Goal: Task Accomplishment & Management: Manage account settings

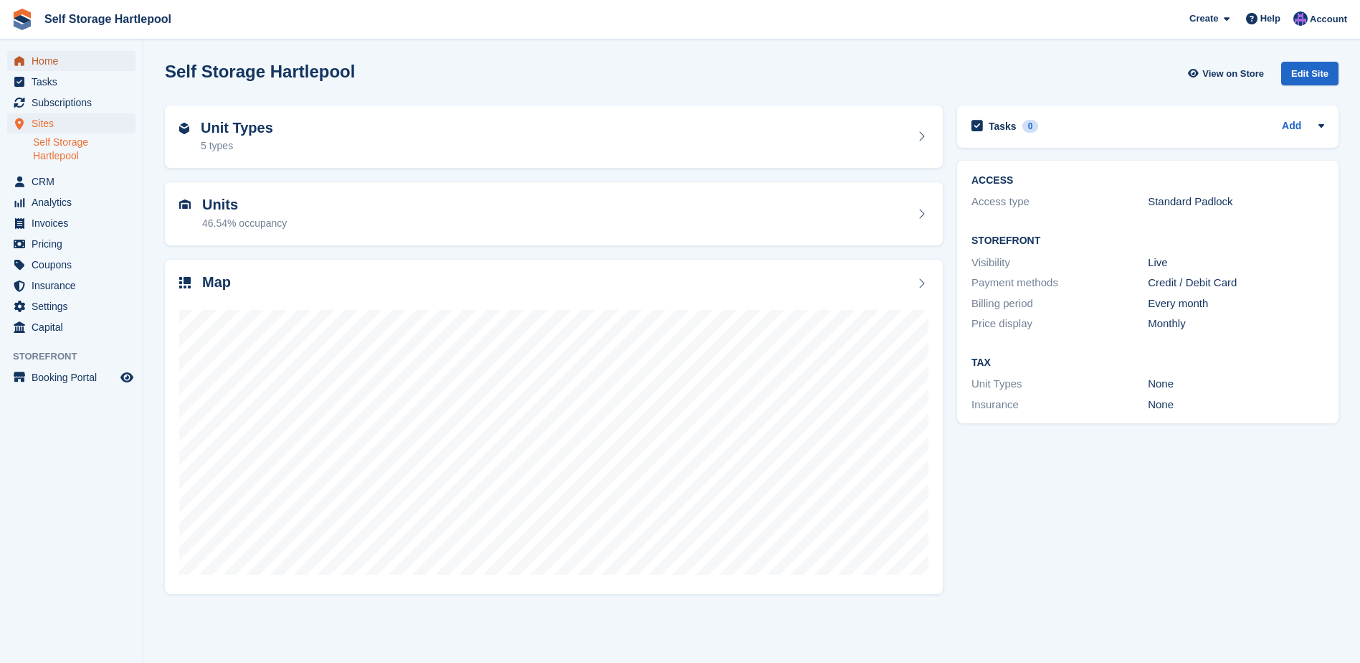
click at [80, 68] on span "Home" at bounding box center [75, 61] width 86 height 20
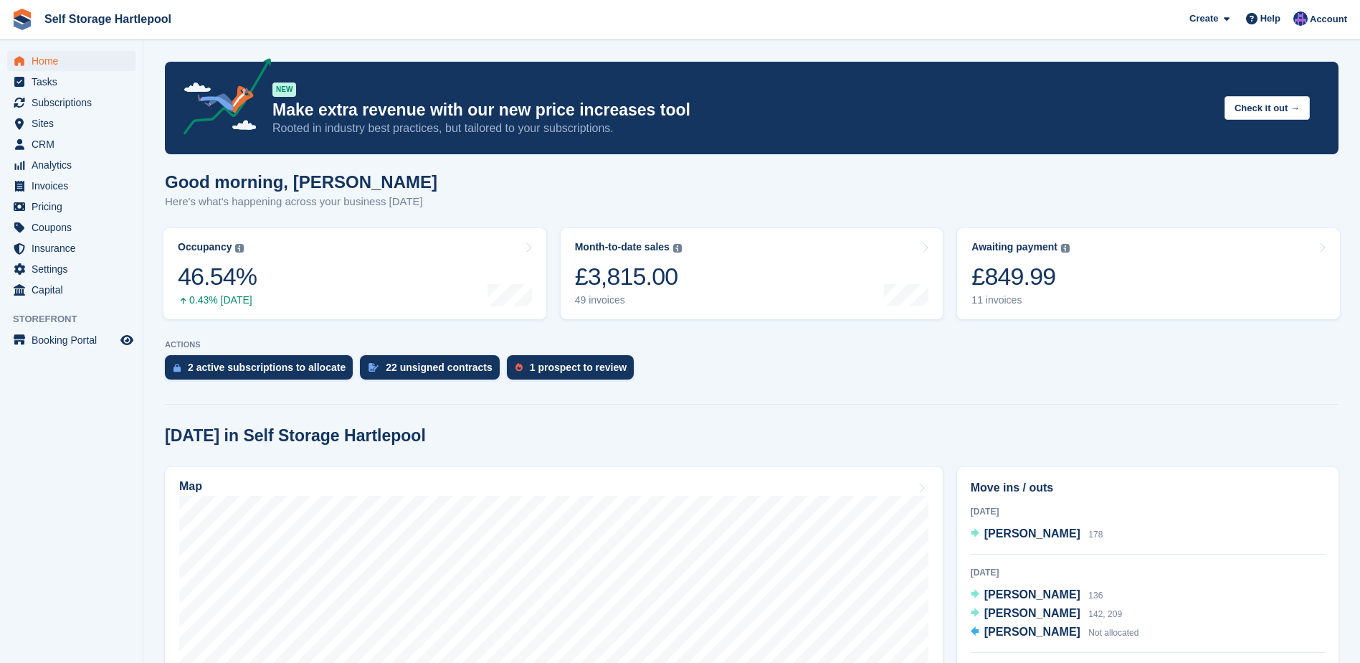
scroll to position [47, 0]
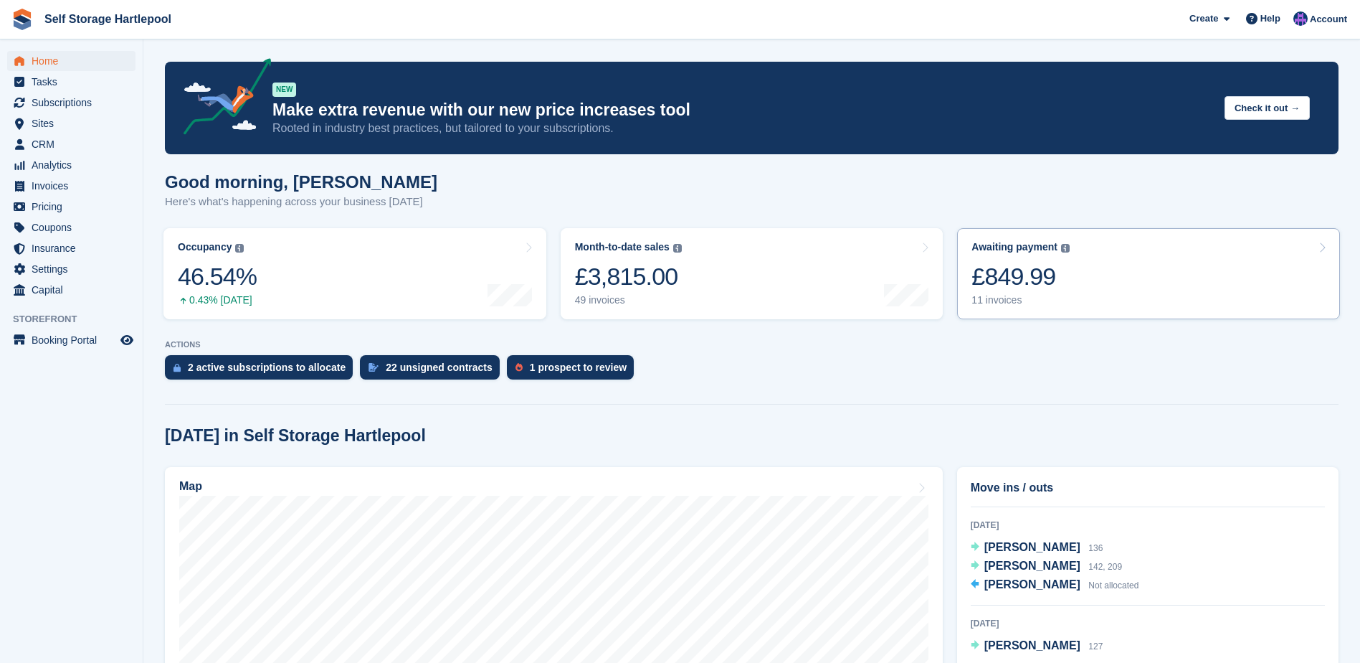
click at [985, 278] on div "£849.99" at bounding box center [1021, 276] width 98 height 29
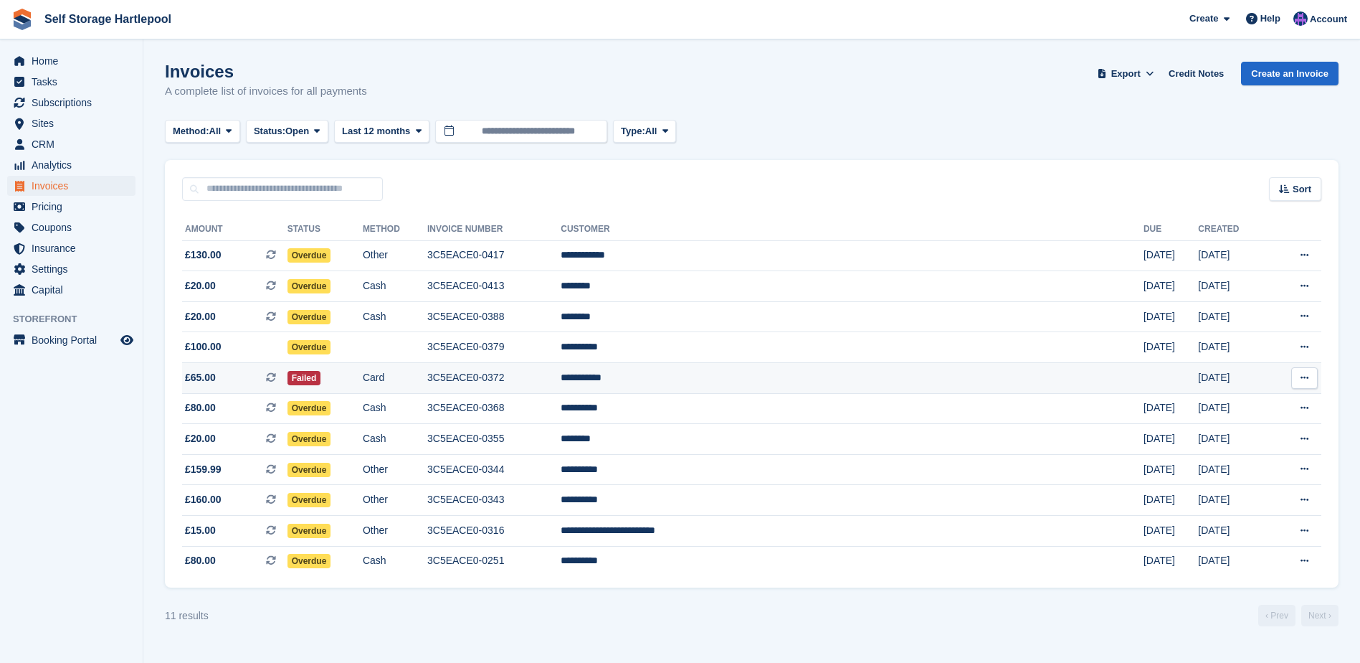
click at [276, 377] on icon at bounding box center [271, 377] width 10 height 10
